Goal: Task Accomplishment & Management: Manage account settings

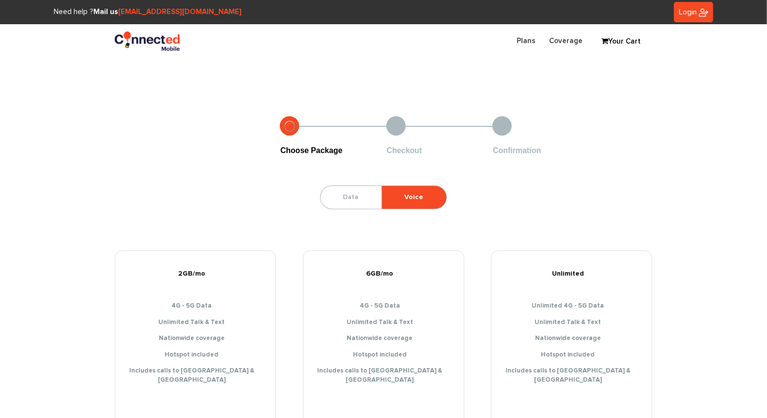
click at [684, 15] on span "Login" at bounding box center [688, 12] width 18 height 8
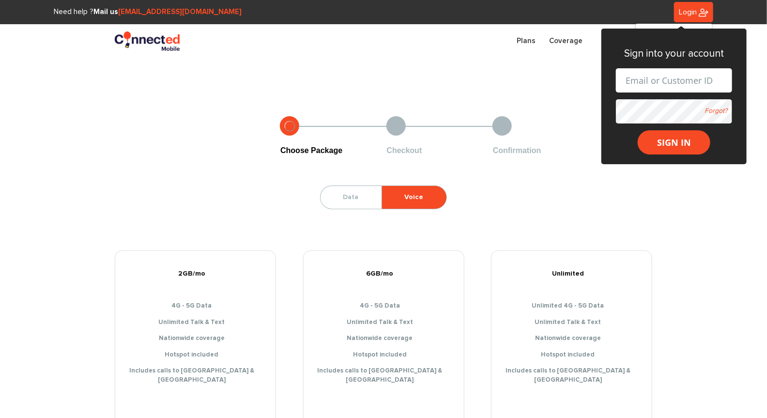
click at [641, 93] on form "Forgot? SIGN IN" at bounding box center [674, 111] width 116 height 86
click at [643, 83] on input "text" at bounding box center [674, 80] width 116 height 24
type input "sanchezvad90"
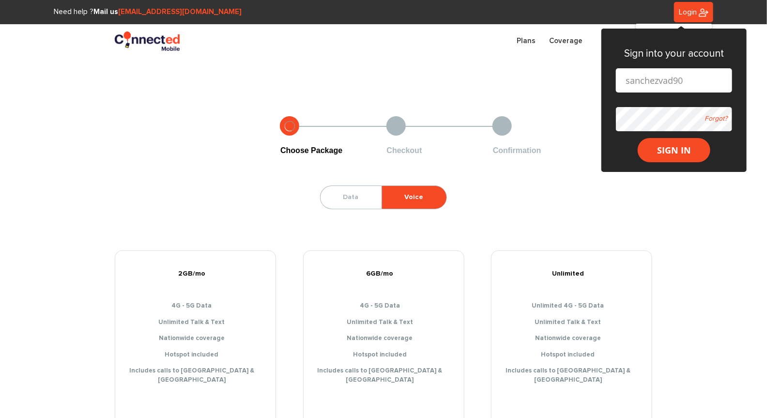
click at [638, 138] on button "SIGN IN" at bounding box center [674, 150] width 73 height 24
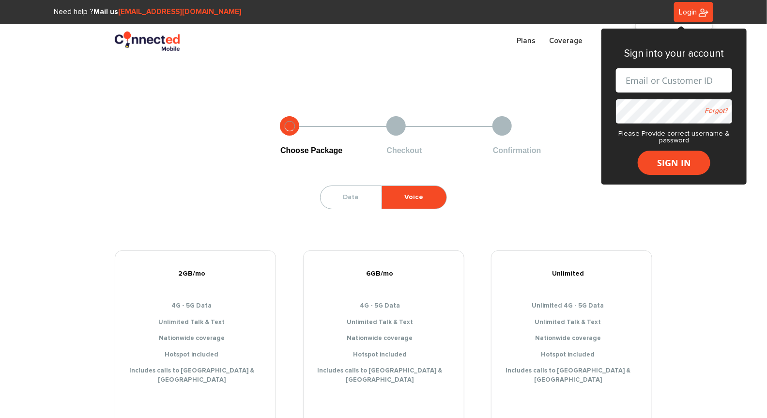
click at [655, 82] on input "text" at bounding box center [674, 80] width 116 height 24
type input "[PERSON_NAME][EMAIL_ADDRESS][DOMAIN_NAME]"
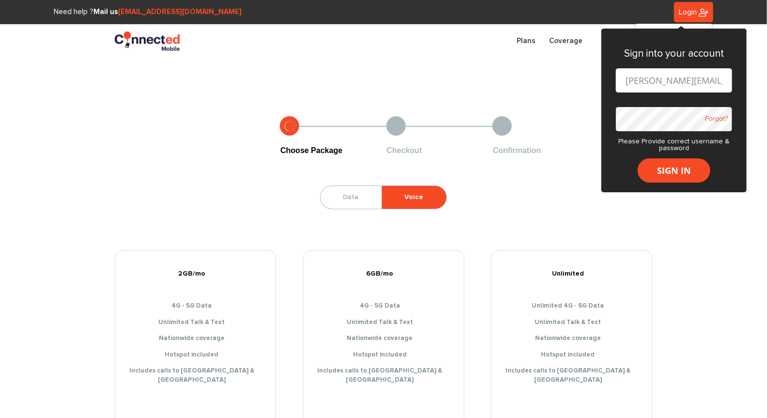
click at [638, 158] on button "SIGN IN" at bounding box center [674, 170] width 73 height 24
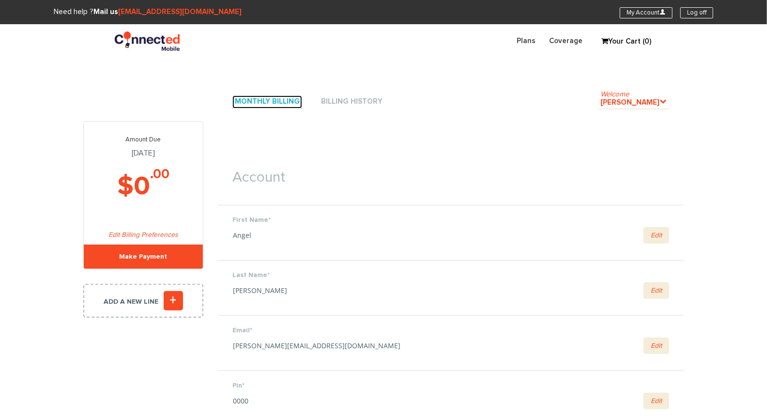
click at [256, 105] on link "Monthly Billing" at bounding box center [267, 101] width 70 height 13
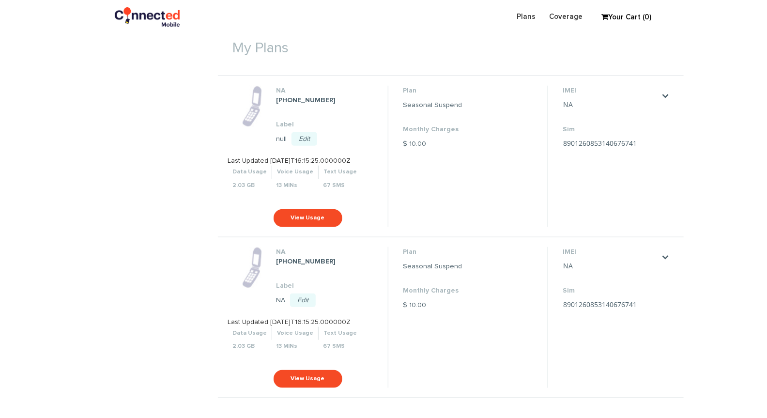
scroll to position [243, 0]
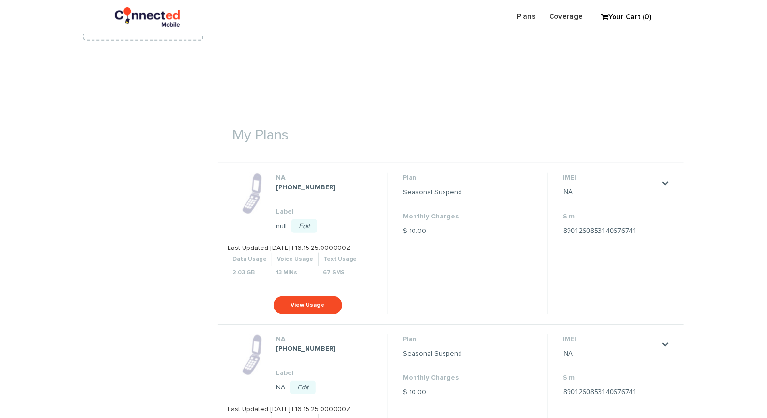
click at [667, 176] on li "IMEI NA Save Cancel Sim 8901260853140676741 Save Cancel" at bounding box center [611, 243] width 126 height 141
click at [663, 187] on link "." at bounding box center [666, 183] width 8 height 8
click at [662, 202] on link "Change my plan" at bounding box center [652, 202] width 43 height 6
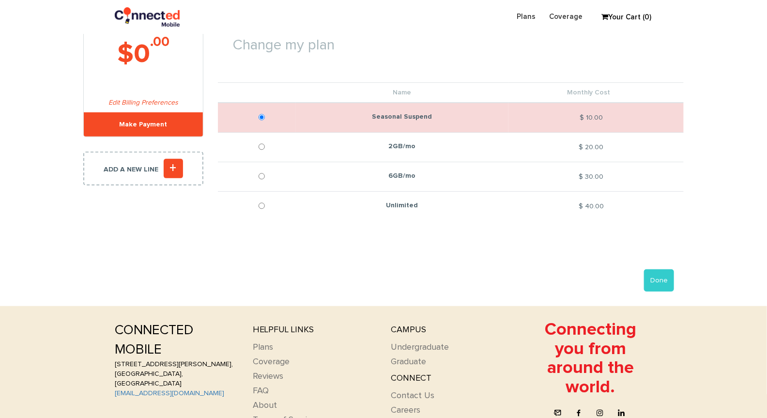
scroll to position [103, 0]
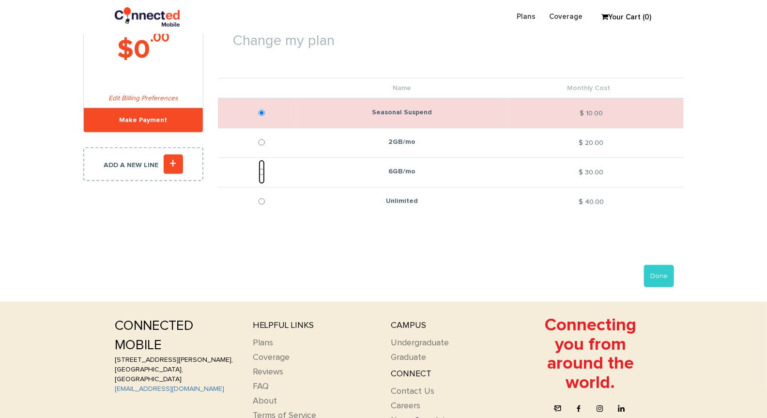
click at [261, 170] on input "6GB/mo" at bounding box center [262, 172] width 6 height 24
radio input "true"
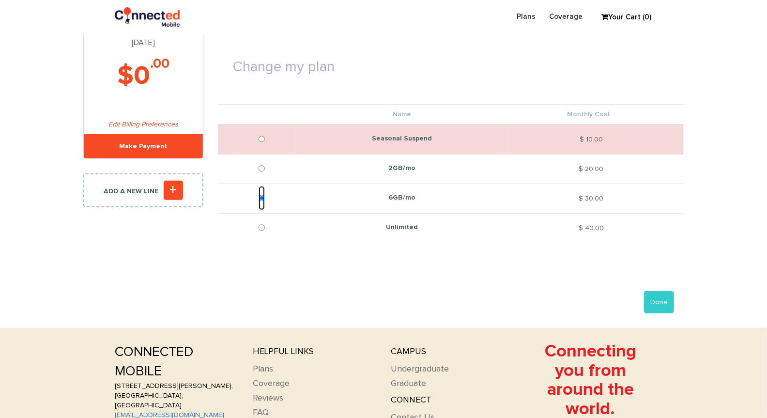
scroll to position [79, 0]
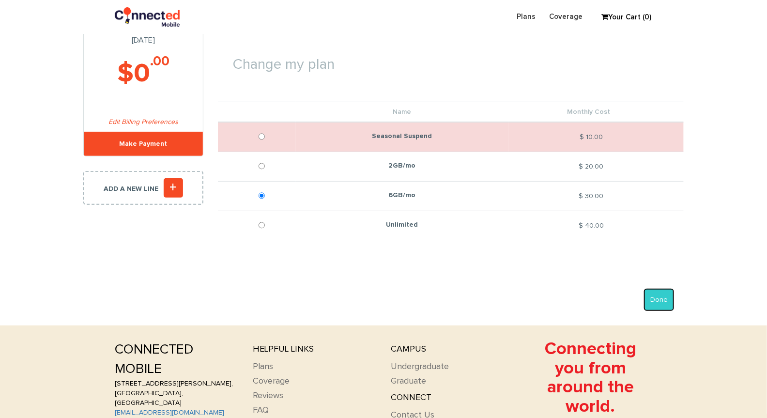
click at [668, 298] on button "Done" at bounding box center [659, 300] width 30 height 22
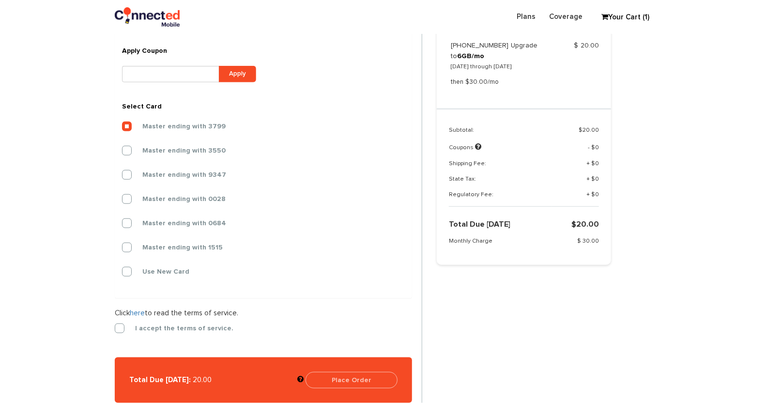
scroll to position [399, 0]
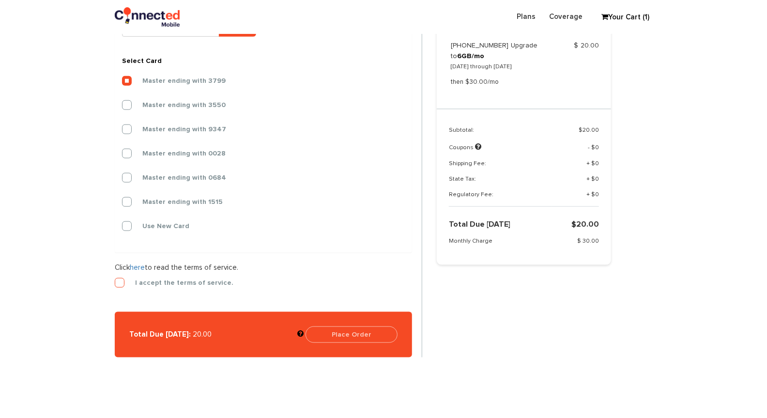
click at [121, 279] on label "I accept the terms of service." at bounding box center [177, 282] width 113 height 9
click at [115, 280] on input "I accept the terms of service." at bounding box center [115, 280] width 0 height 0
click at [373, 336] on button "Place Order" at bounding box center [352, 334] width 92 height 16
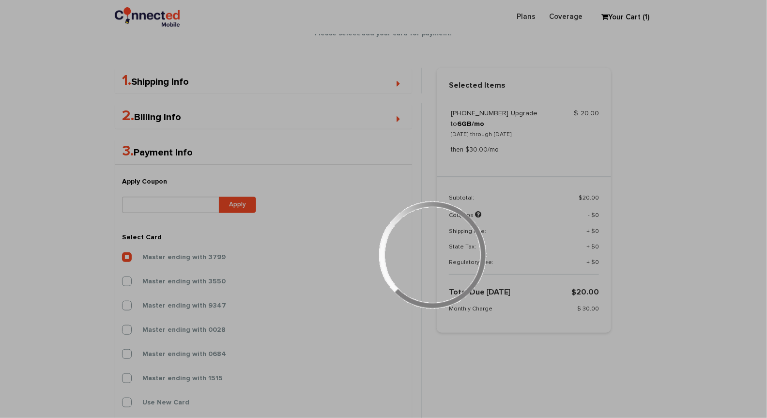
scroll to position [223, 0]
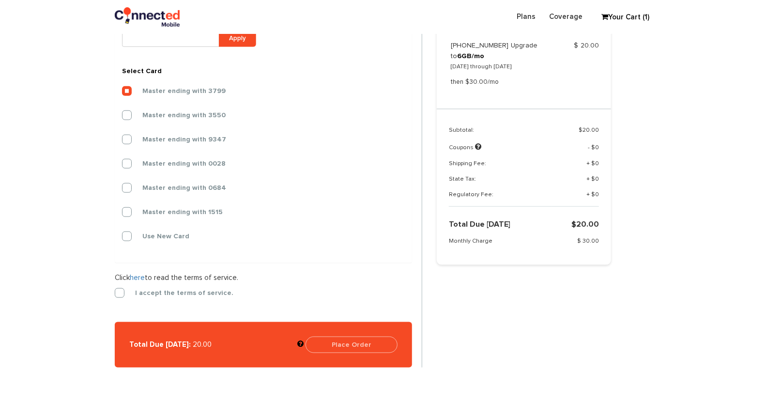
scroll to position [386, 0]
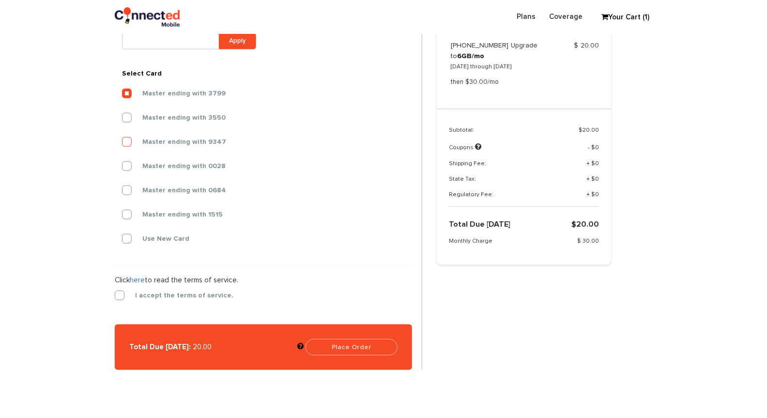
click at [128, 139] on label "Master ending with 9347" at bounding box center [177, 142] width 98 height 9
click at [122, 139] on input "Master ending with 9347" at bounding box center [122, 139] width 0 height 0
click at [121, 298] on label "I accept the terms of service." at bounding box center [177, 295] width 113 height 9
click at [115, 293] on input "I accept the terms of service." at bounding box center [115, 293] width 0 height 0
click at [368, 346] on button "Place Order" at bounding box center [352, 347] width 92 height 16
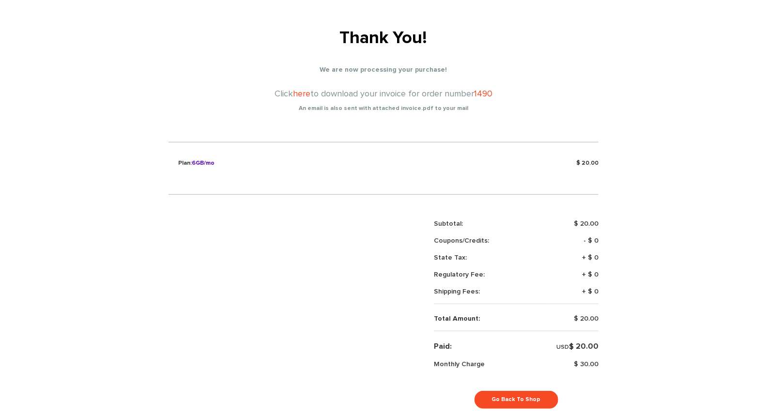
scroll to position [186, 0]
